Goal: Information Seeking & Learning: Learn about a topic

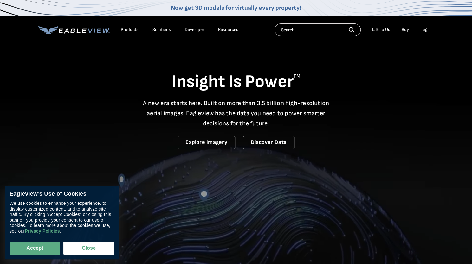
click at [126, 30] on div "Products" at bounding box center [130, 30] width 18 height 6
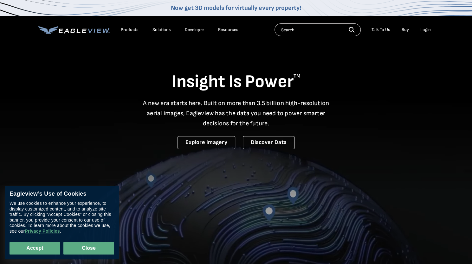
click at [87, 247] on button "Close" at bounding box center [88, 248] width 51 height 13
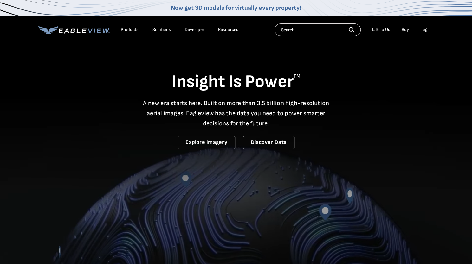
click at [127, 31] on div "Products" at bounding box center [130, 30] width 18 height 6
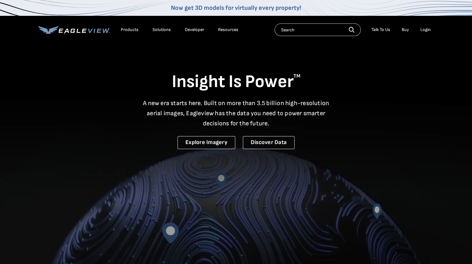
click at [78, 63] on div "Insight Is Power TM A new era starts here. Built on more than 3.5 billion high-…" at bounding box center [236, 96] width 396 height 106
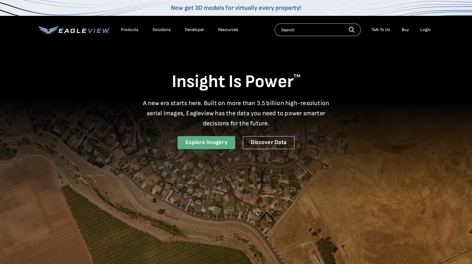
click at [218, 139] on link "Explore Imagery" at bounding box center [207, 142] width 58 height 13
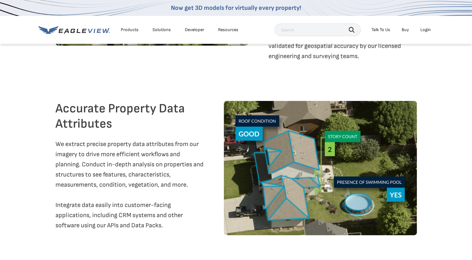
scroll to position [1154, 0]
